Goal: Information Seeking & Learning: Learn about a topic

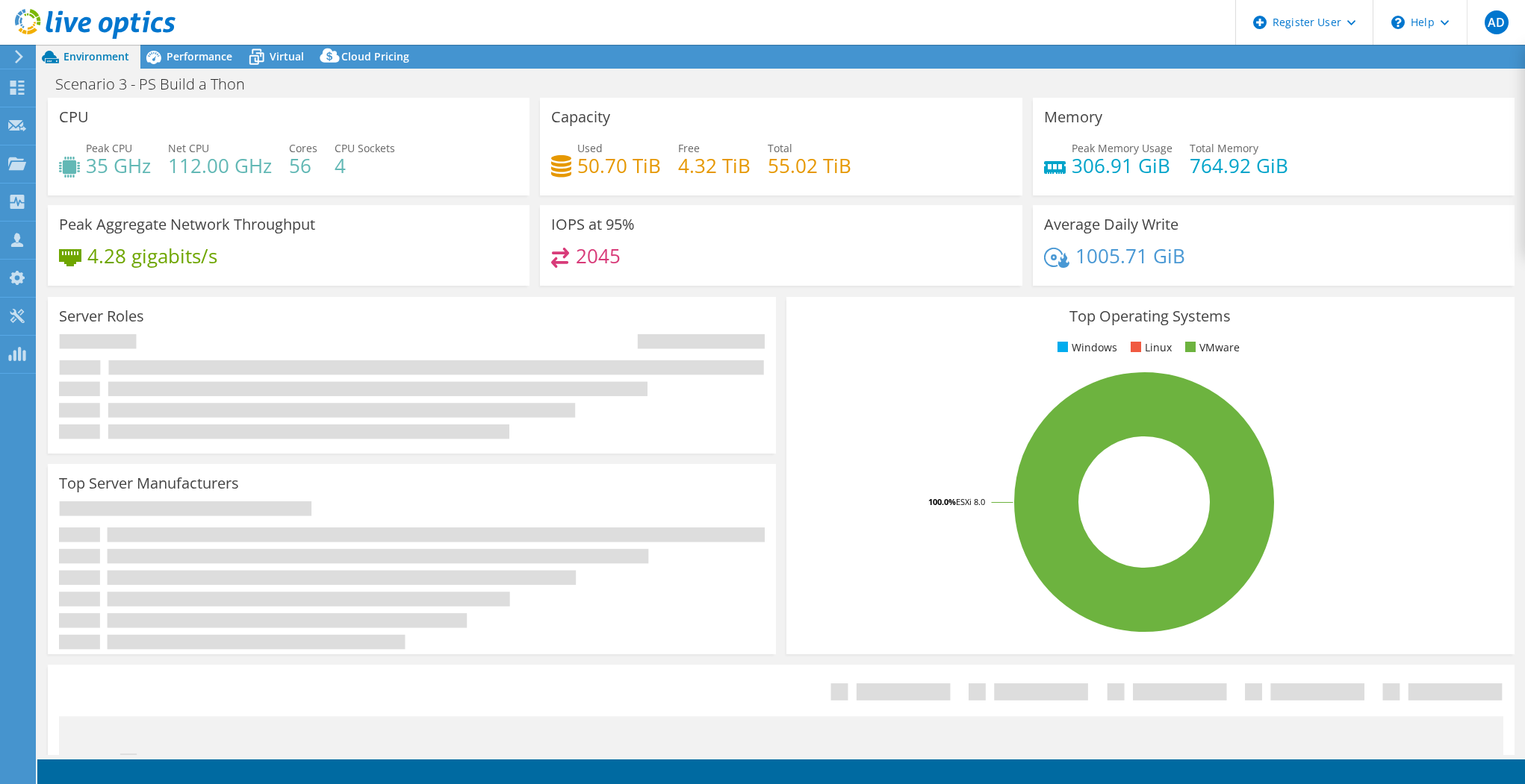
select select "USD"
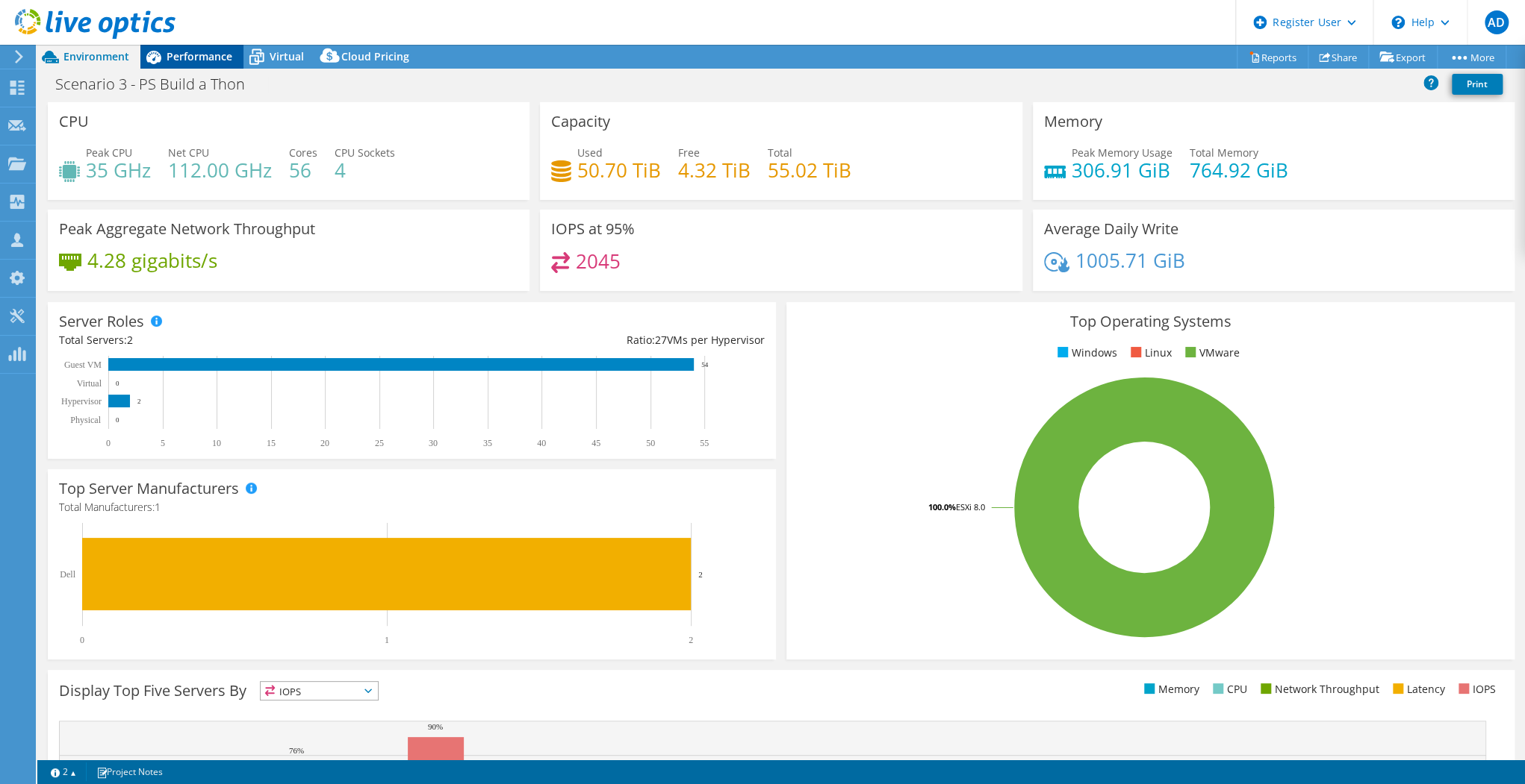
click at [219, 57] on span "Performance" at bounding box center [200, 56] width 66 height 14
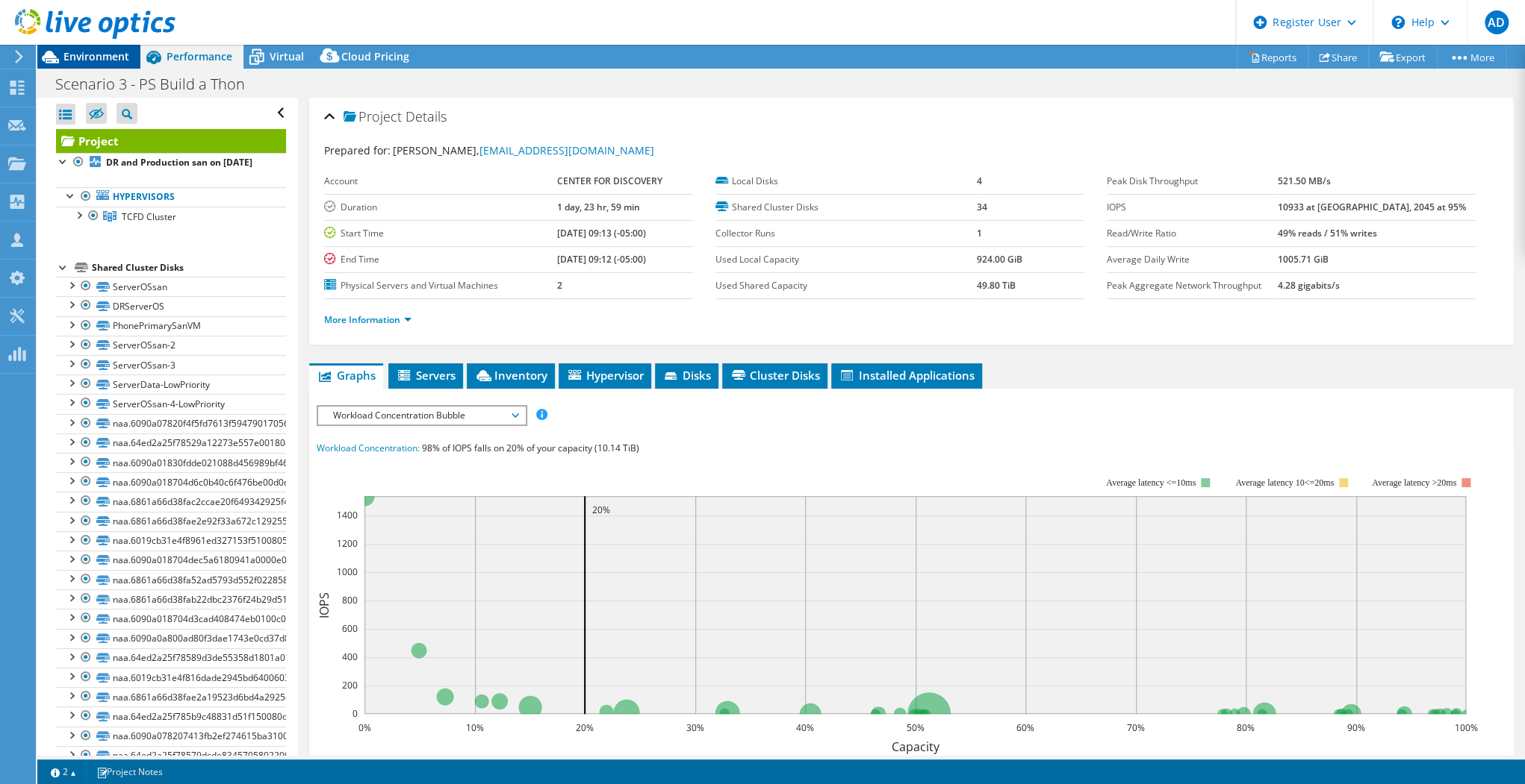
click at [95, 54] on span "Environment" at bounding box center [96, 56] width 66 height 14
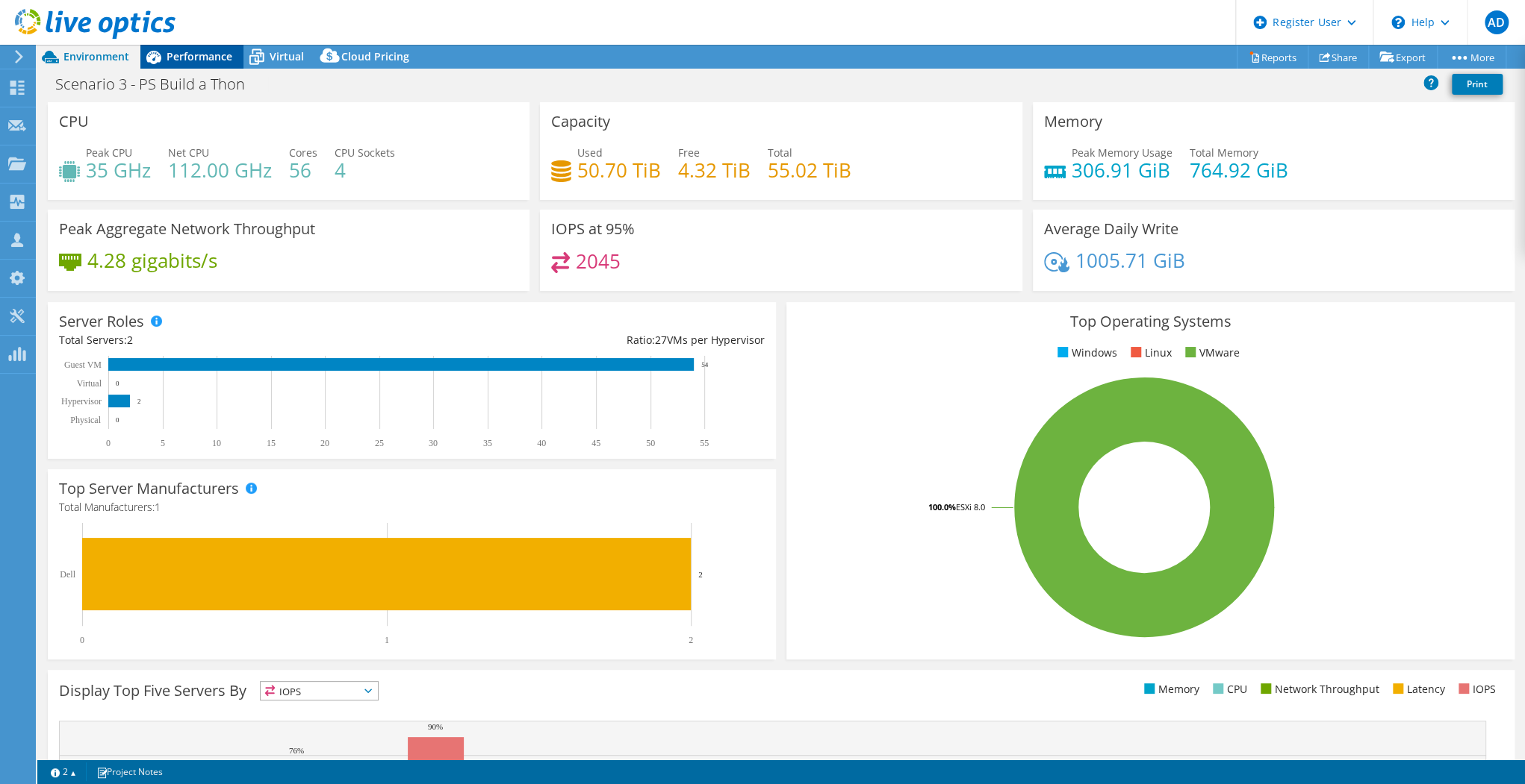
drag, startPoint x: 200, startPoint y: 51, endPoint x: 212, endPoint y: 53, distance: 12.2
click at [200, 51] on span "Performance" at bounding box center [200, 56] width 66 height 14
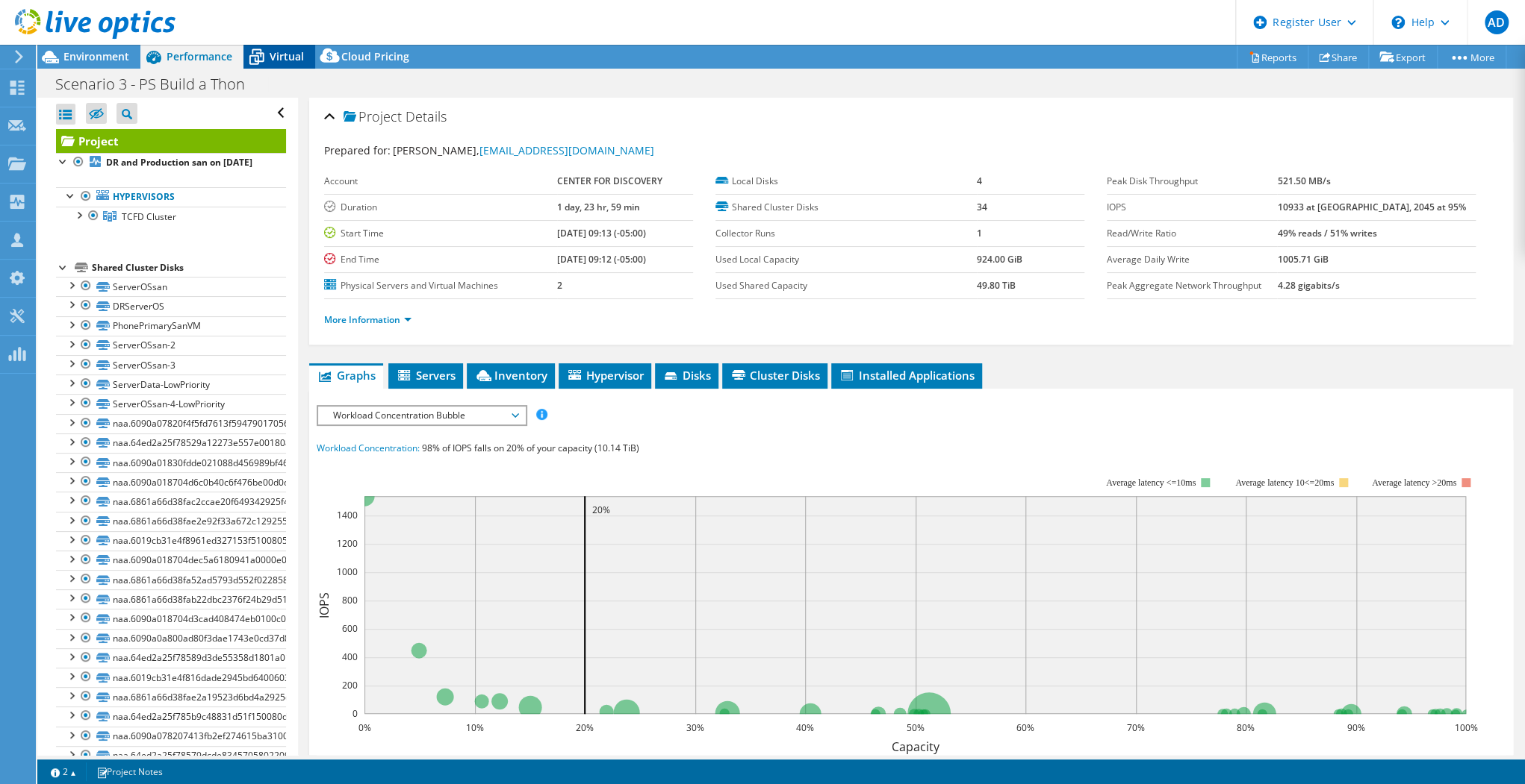
click at [288, 61] on span "Virtual" at bounding box center [286, 56] width 35 height 14
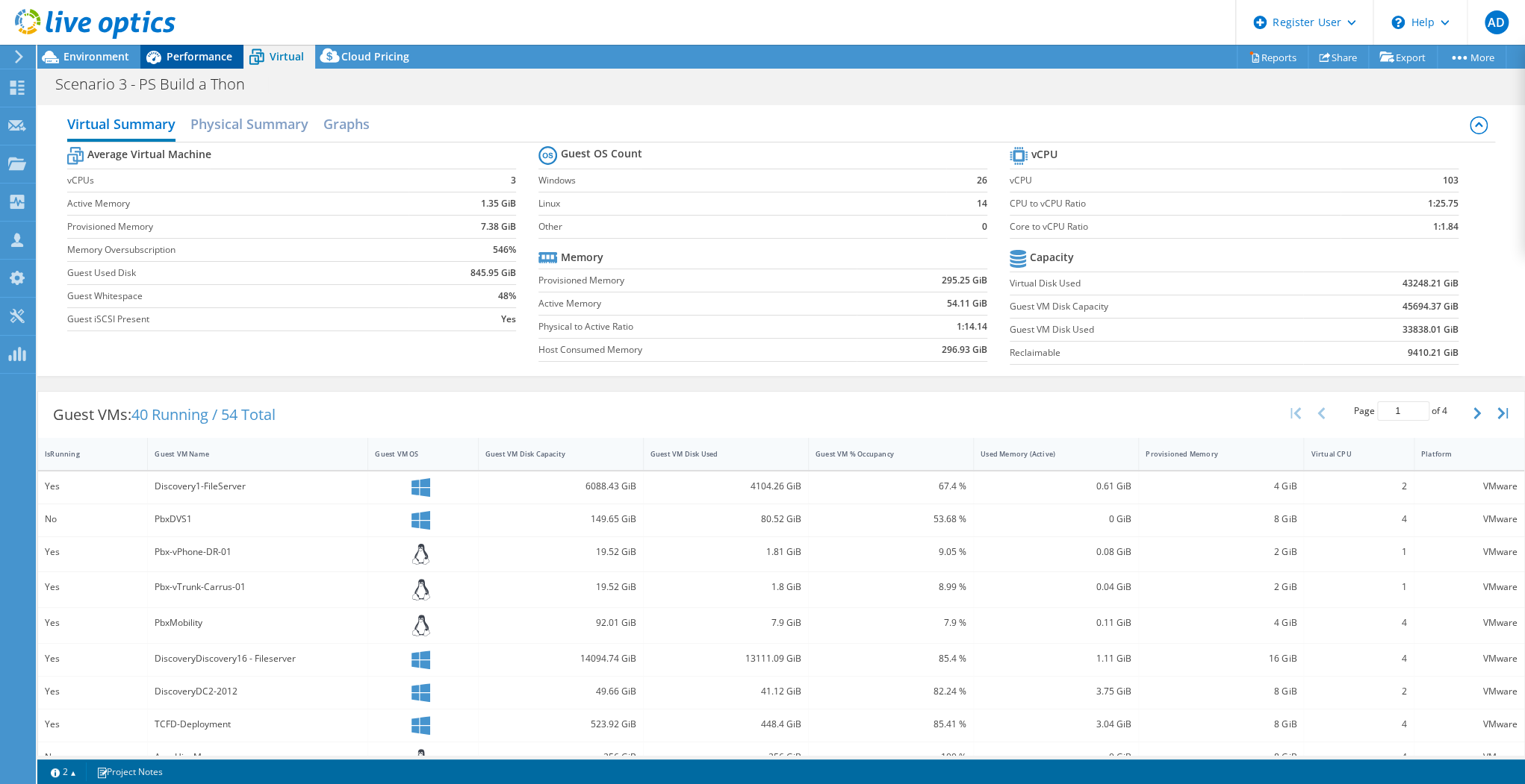
click at [207, 55] on span "Performance" at bounding box center [200, 56] width 66 height 14
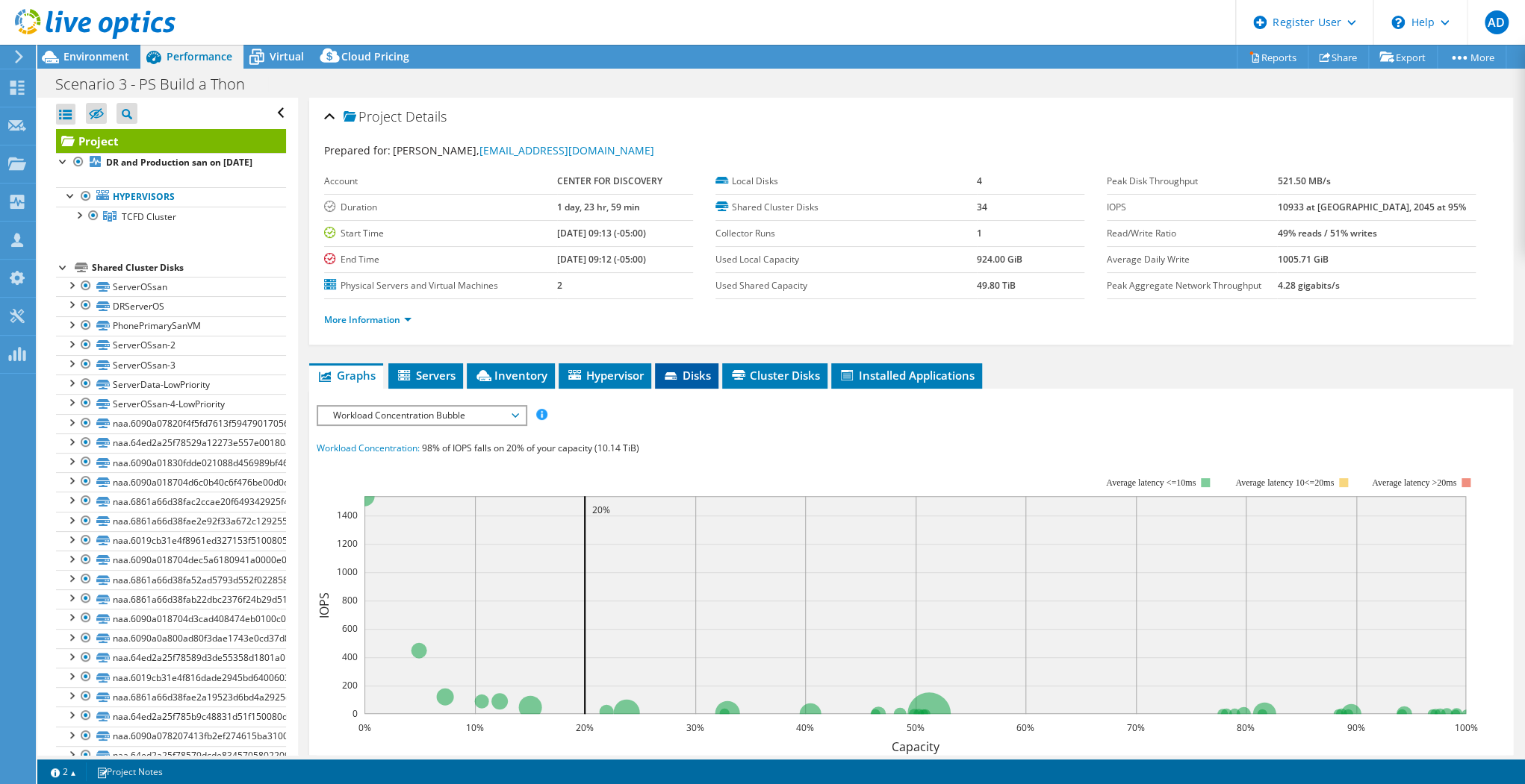
click at [690, 368] on span "Disks" at bounding box center [687, 375] width 48 height 14
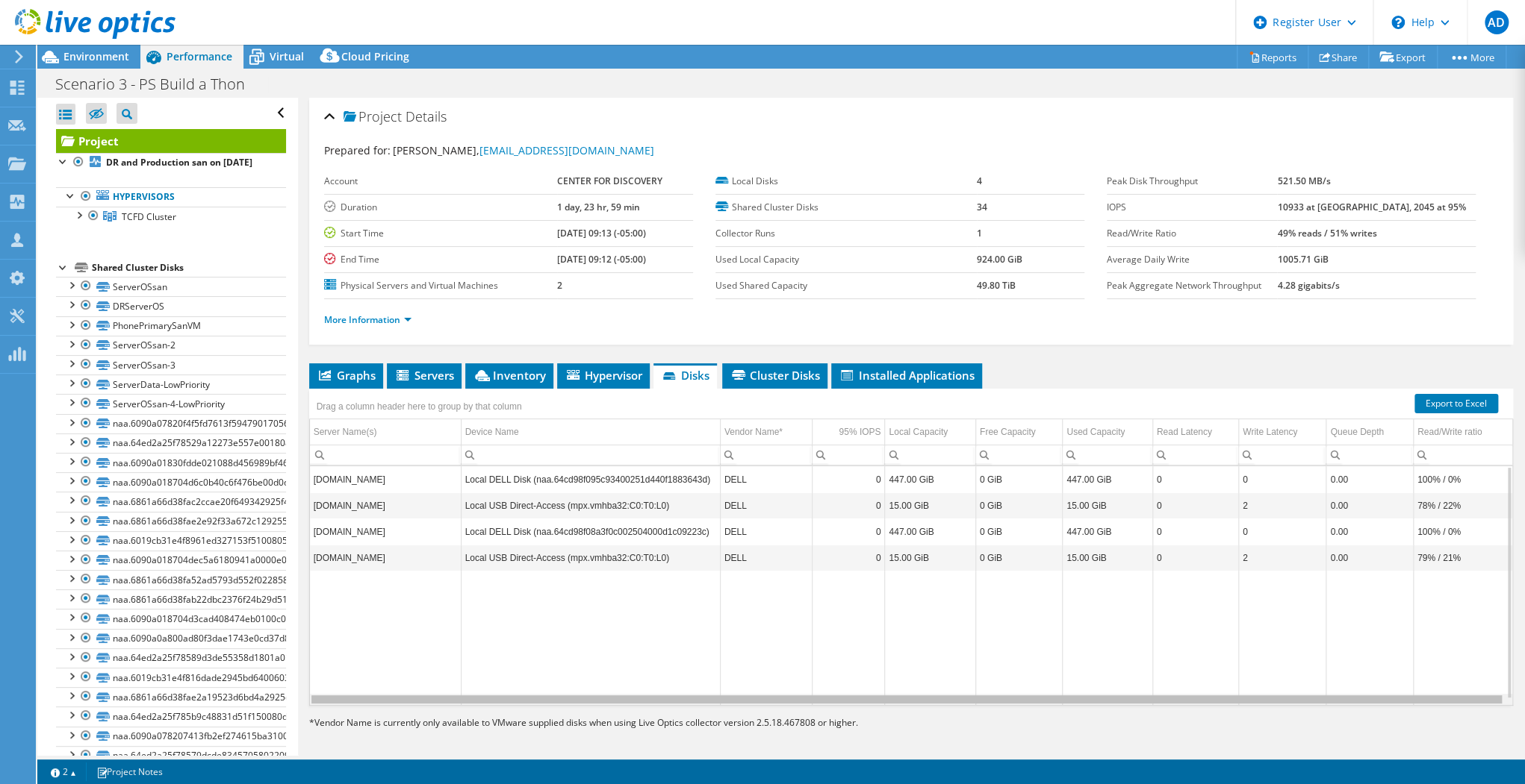
drag, startPoint x: 933, startPoint y: 696, endPoint x: 1040, endPoint y: 710, distance: 107.9
click at [1040, 710] on body "AD Dell User [PERSON_NAME] [PERSON_NAME][EMAIL_ADDRESS][PERSON_NAME][DOMAIN_NAM…" at bounding box center [762, 392] width 1525 height 784
drag, startPoint x: 1047, startPoint y: 702, endPoint x: 1087, endPoint y: 691, distance: 41.5
click at [1087, 691] on body "AD Dell User [PERSON_NAME] [PERSON_NAME][EMAIL_ADDRESS][PERSON_NAME][DOMAIN_NAM…" at bounding box center [762, 392] width 1525 height 784
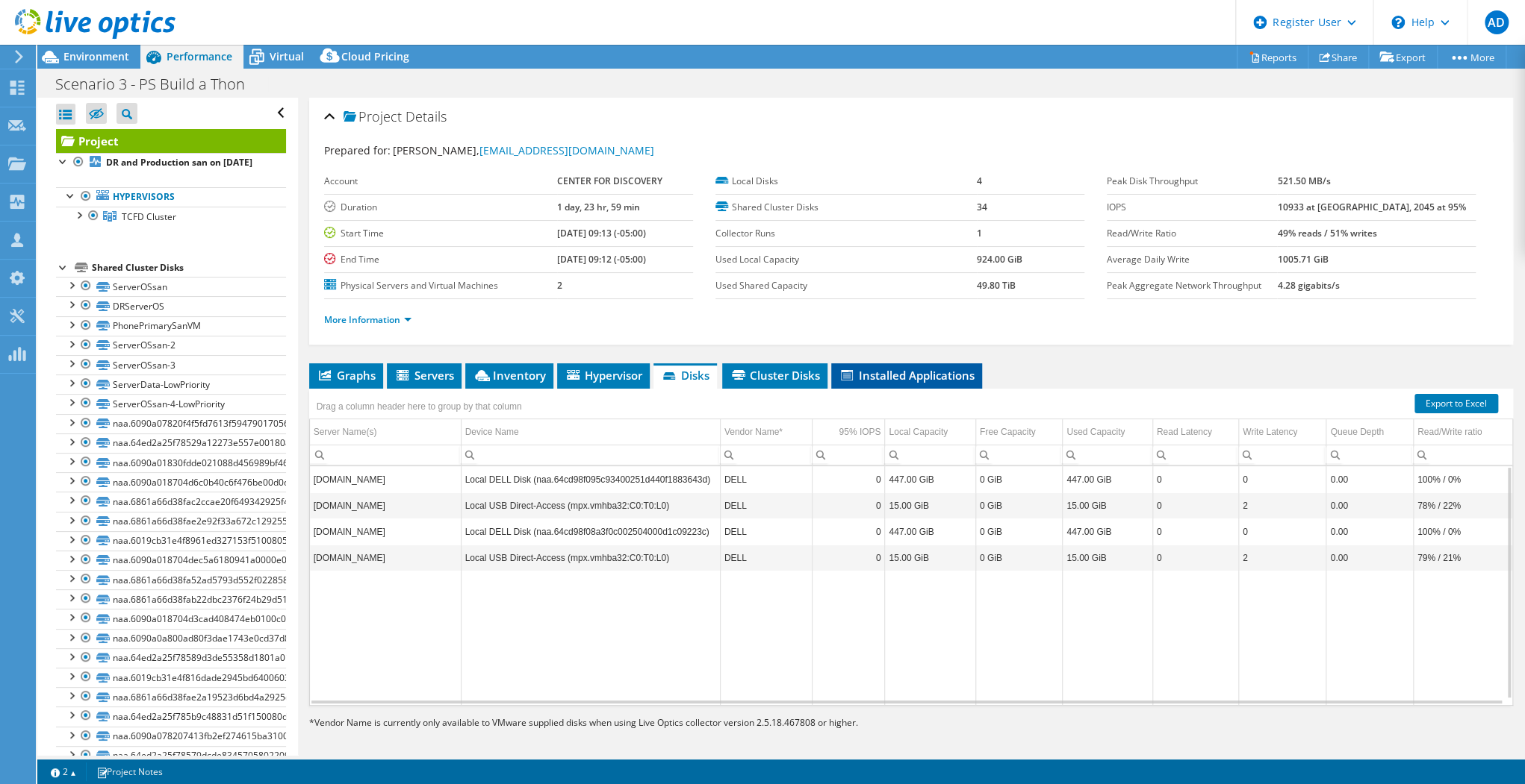
click at [926, 378] on span "Installed Applications" at bounding box center [906, 375] width 136 height 14
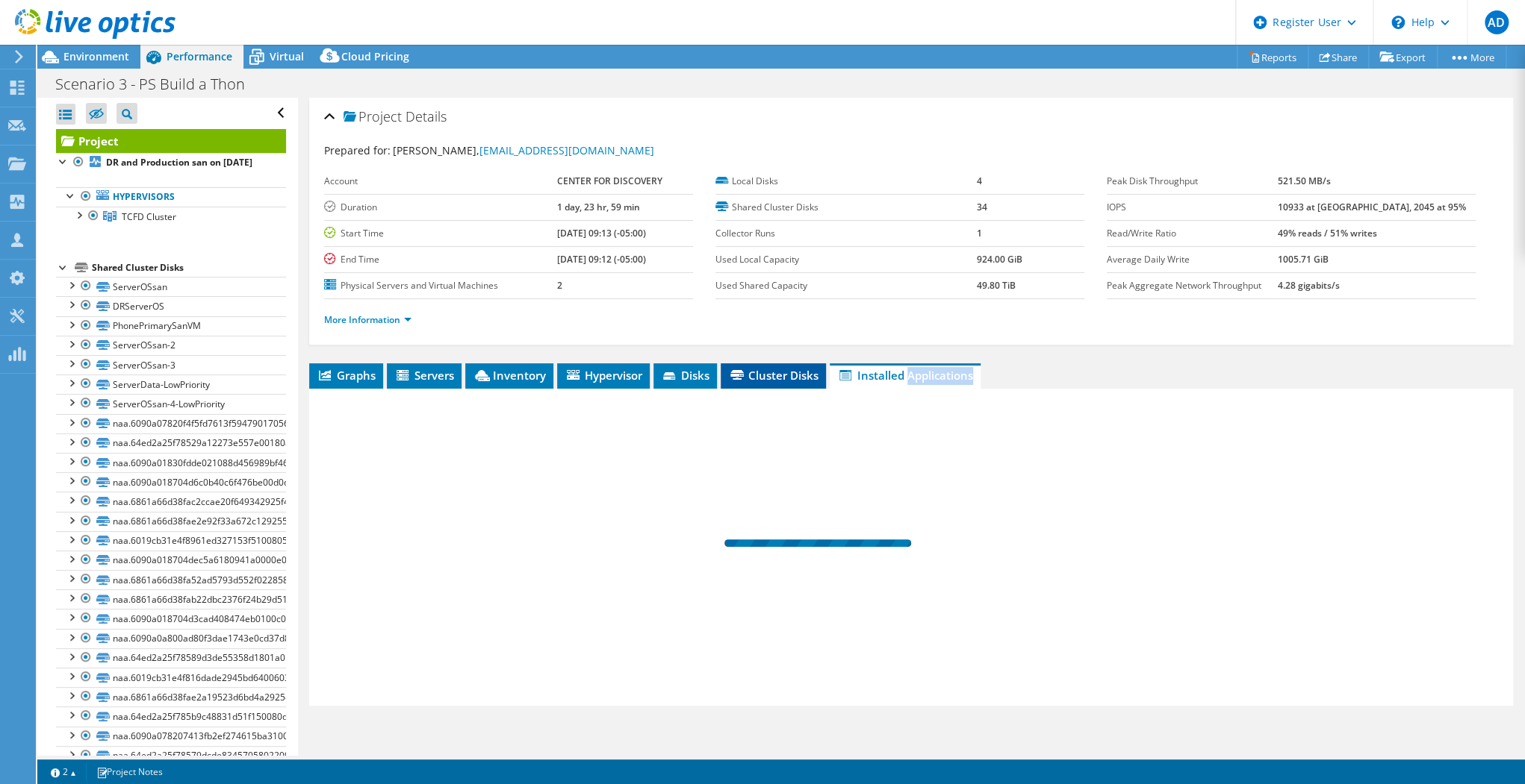
drag, startPoint x: 926, startPoint y: 378, endPoint x: 799, endPoint y: 375, distance: 127.0
click at [799, 375] on span "Cluster Disks" at bounding box center [774, 375] width 91 height 14
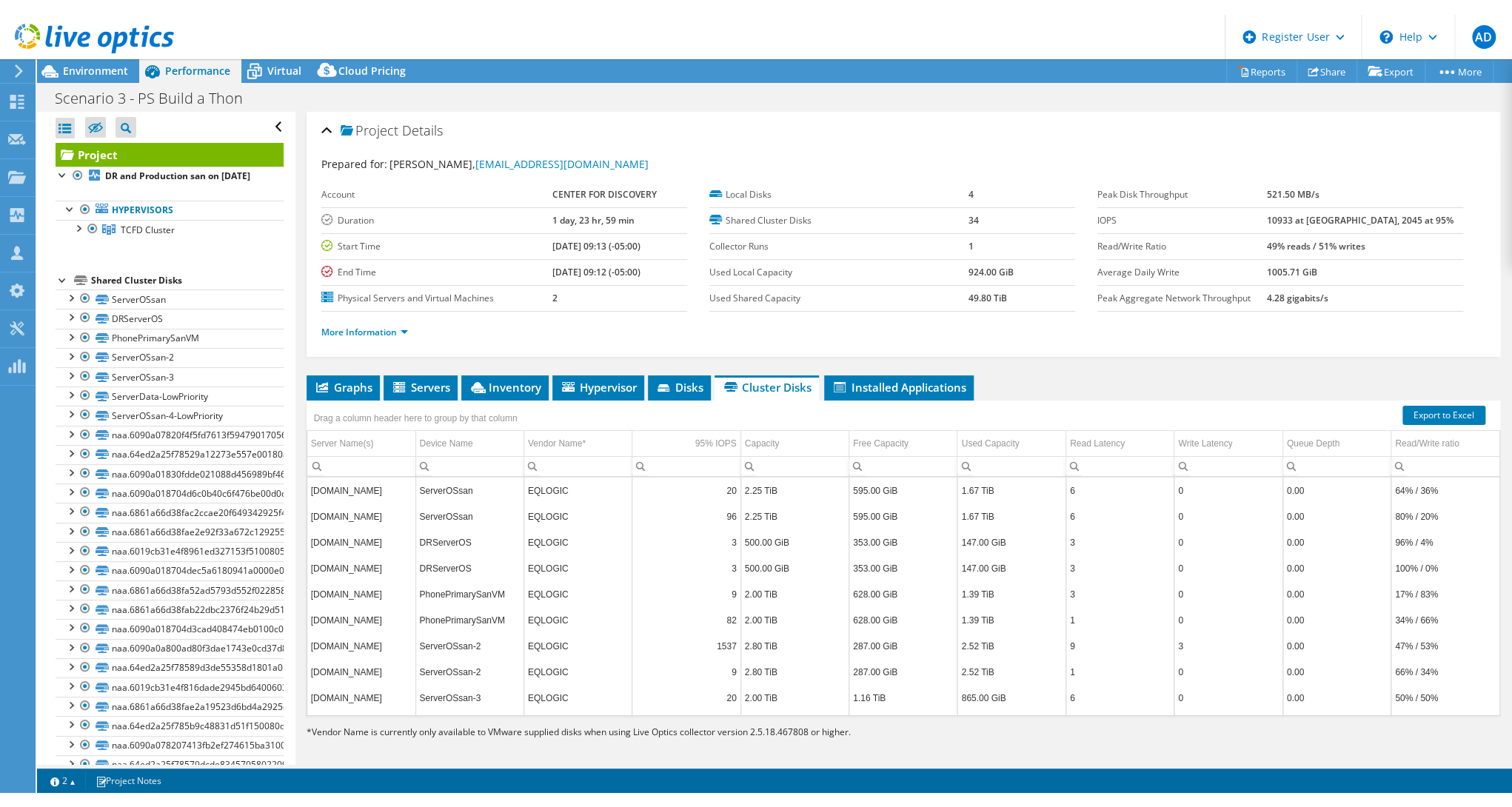
scroll to position [5, 0]
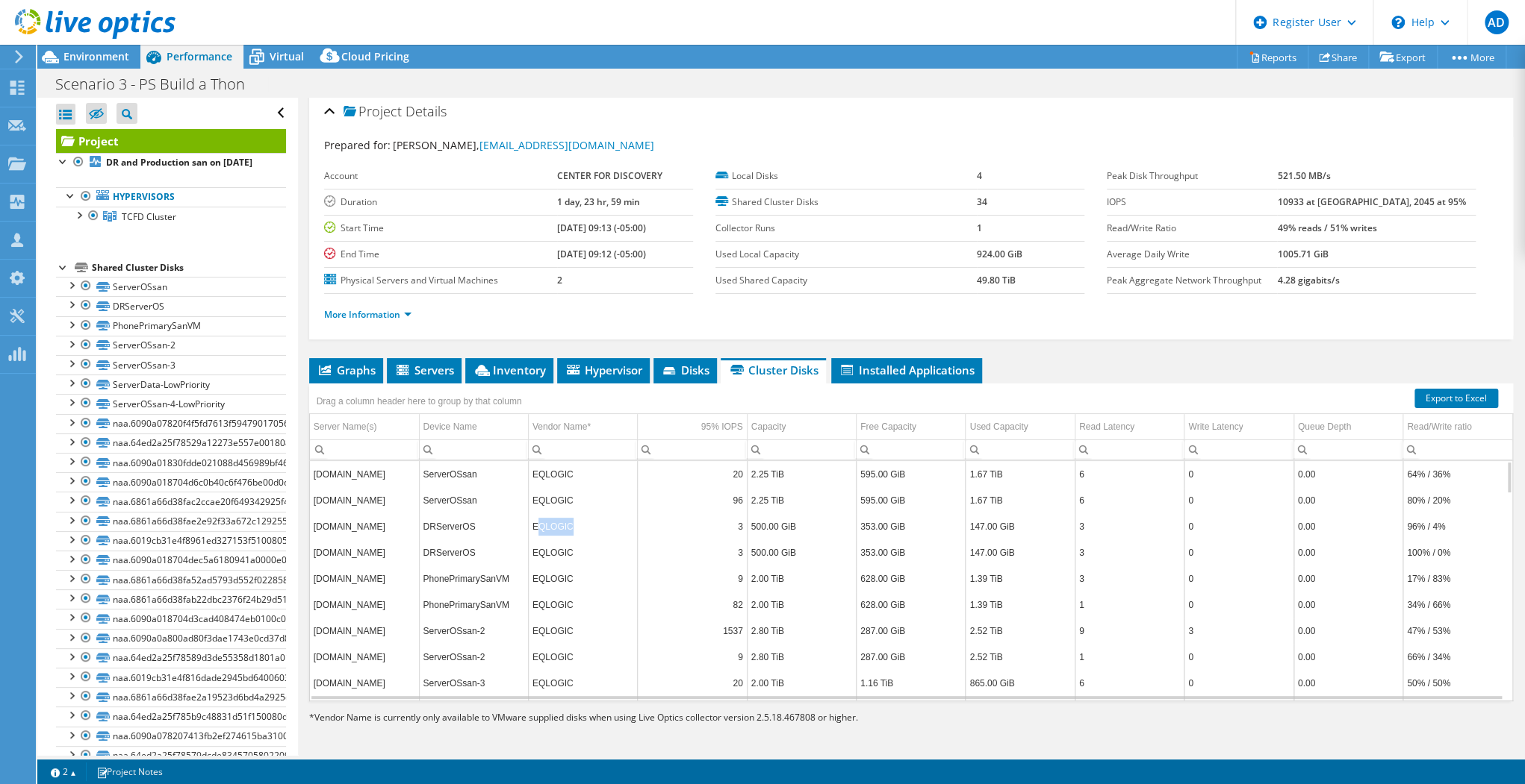
drag, startPoint x: 566, startPoint y: 527, endPoint x: 533, endPoint y: 518, distance: 34.2
click at [533, 518] on td "EQLOGIC" at bounding box center [582, 527] width 109 height 26
